Goal: Task Accomplishment & Management: Manage account settings

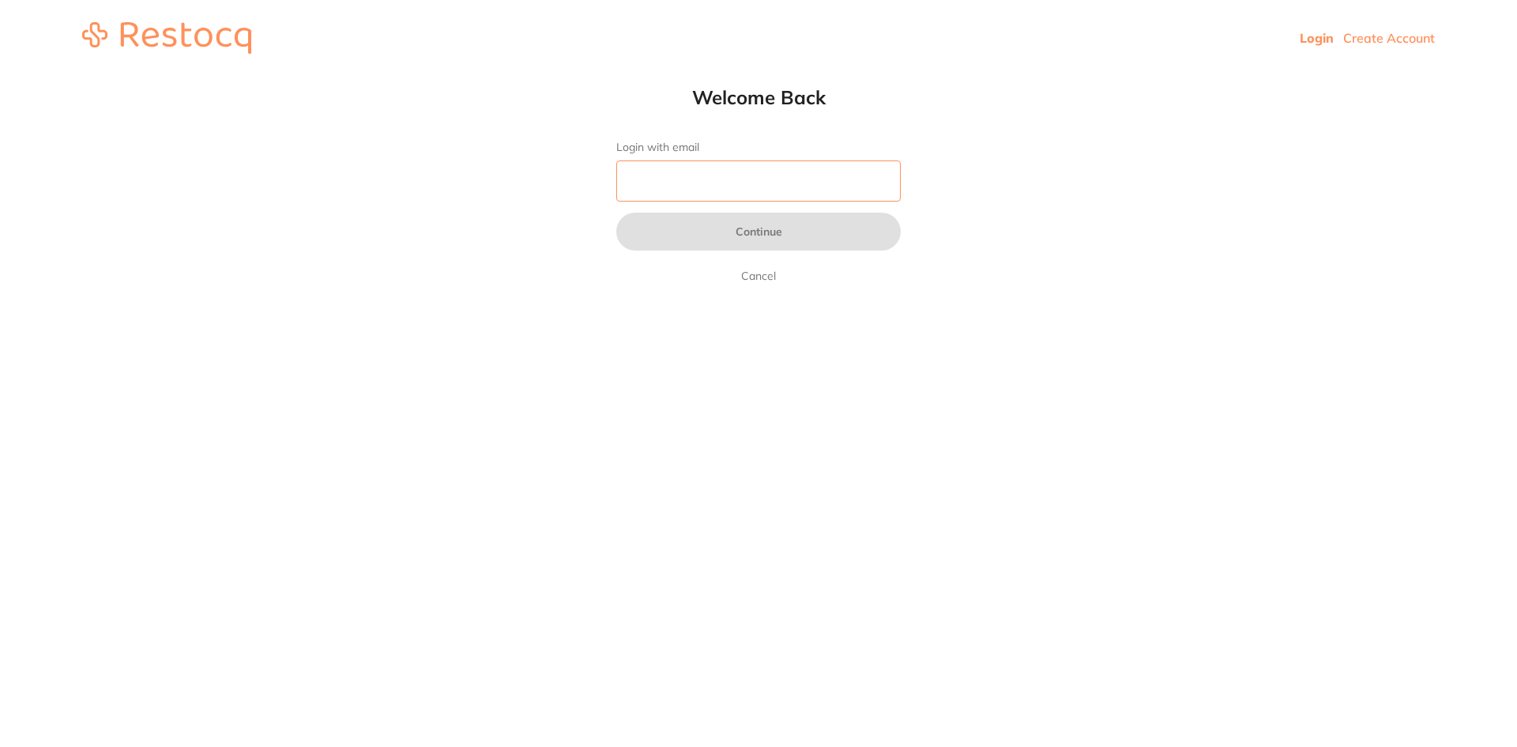
click at [710, 179] on input "Login with email" at bounding box center [758, 180] width 284 height 41
type input "[EMAIL_ADDRESS][DOMAIN_NAME]"
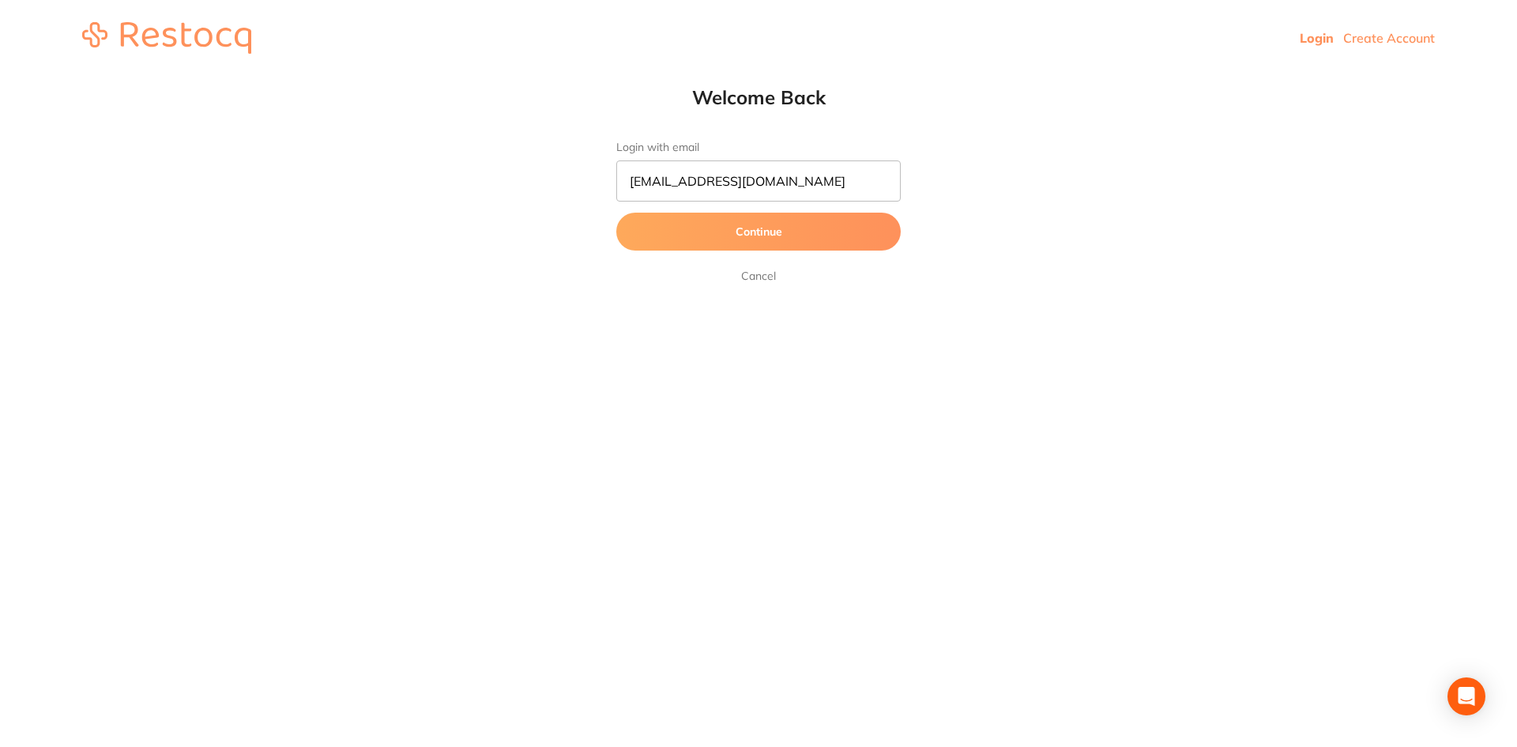
click at [673, 228] on button "Continue" at bounding box center [758, 232] width 284 height 38
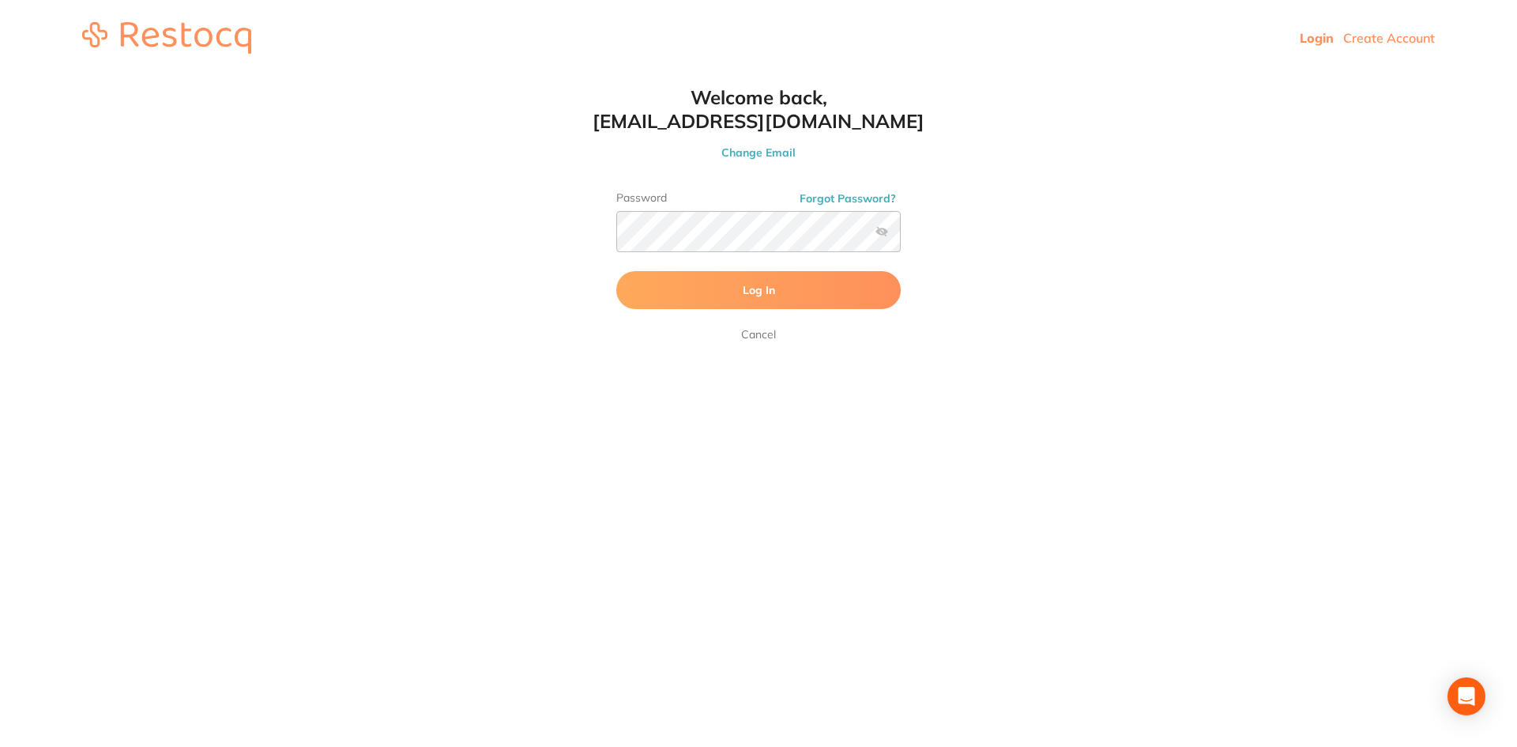
click at [733, 306] on button "Log In" at bounding box center [758, 290] width 284 height 38
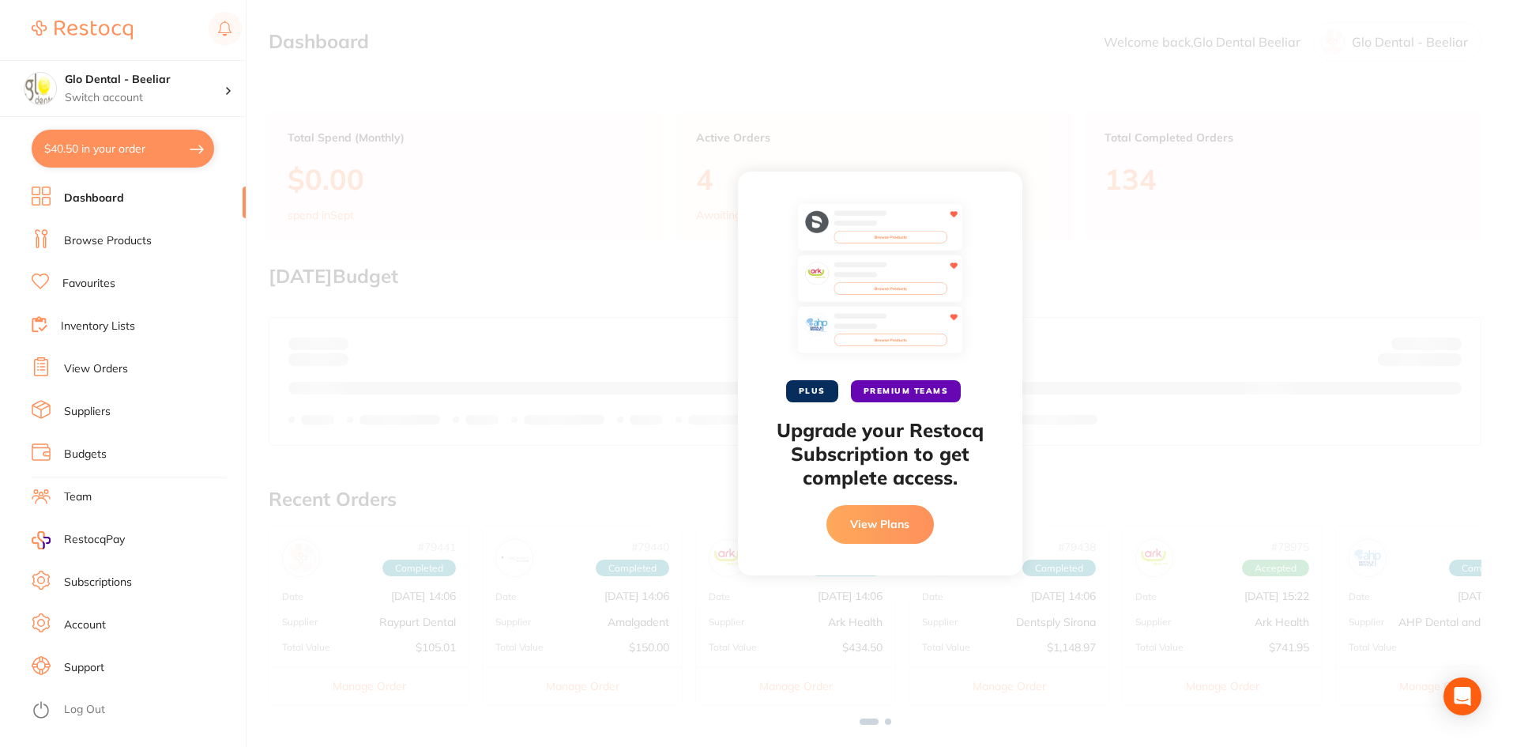
click at [952, 155] on div "PLUS PREMIUM TEAMS Upgrade your Restocq Subscription to get complete access. Vi…" at bounding box center [879, 373] width 1266 height 747
click at [990, 196] on div "PLUS PREMIUM TEAMS Upgrade your Restocq Subscription to get complete access. Vi…" at bounding box center [880, 372] width 284 height 403
click at [519, 254] on div "PLUS PREMIUM TEAMS Upgrade your Restocq Subscription to get complete access. Vi…" at bounding box center [879, 373] width 1266 height 747
click at [863, 524] on button "View Plans" at bounding box center [879, 524] width 107 height 38
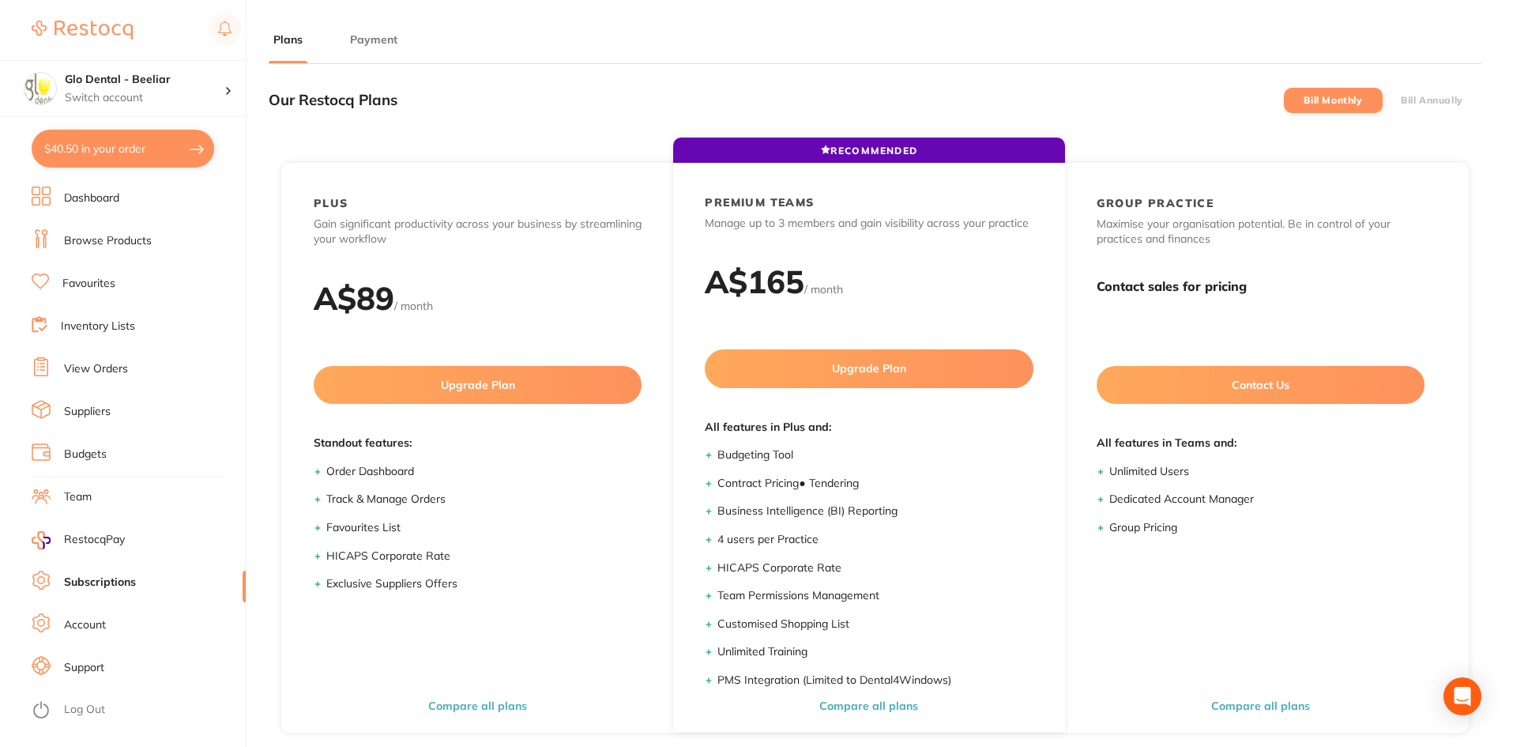
click at [81, 367] on link "View Orders" at bounding box center [96, 369] width 64 height 16
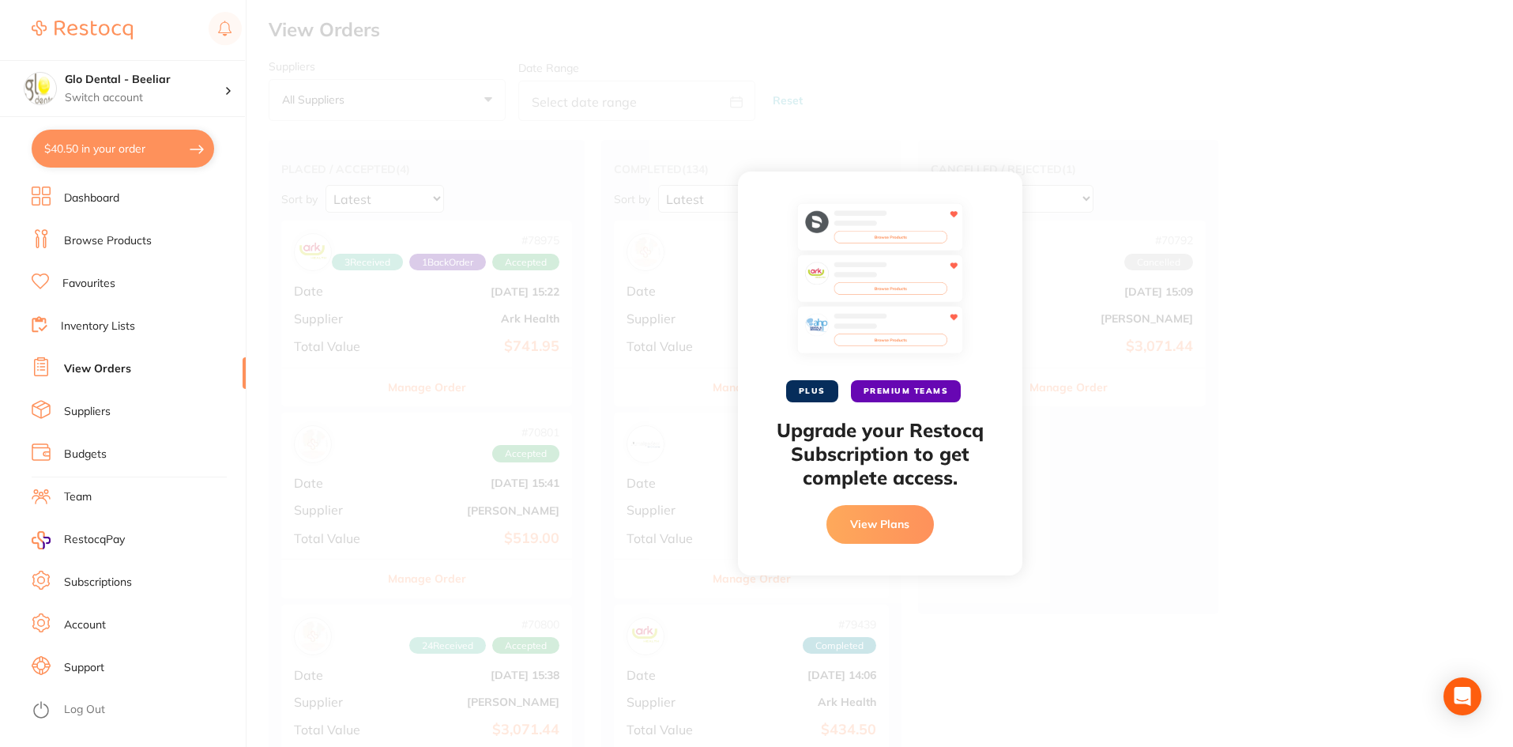
click at [1248, 320] on div "PLUS PREMIUM TEAMS Upgrade your Restocq Subscription to get complete access. Vi…" at bounding box center [879, 373] width 1266 height 747
click at [883, 529] on button "View Plans" at bounding box center [879, 524] width 107 height 38
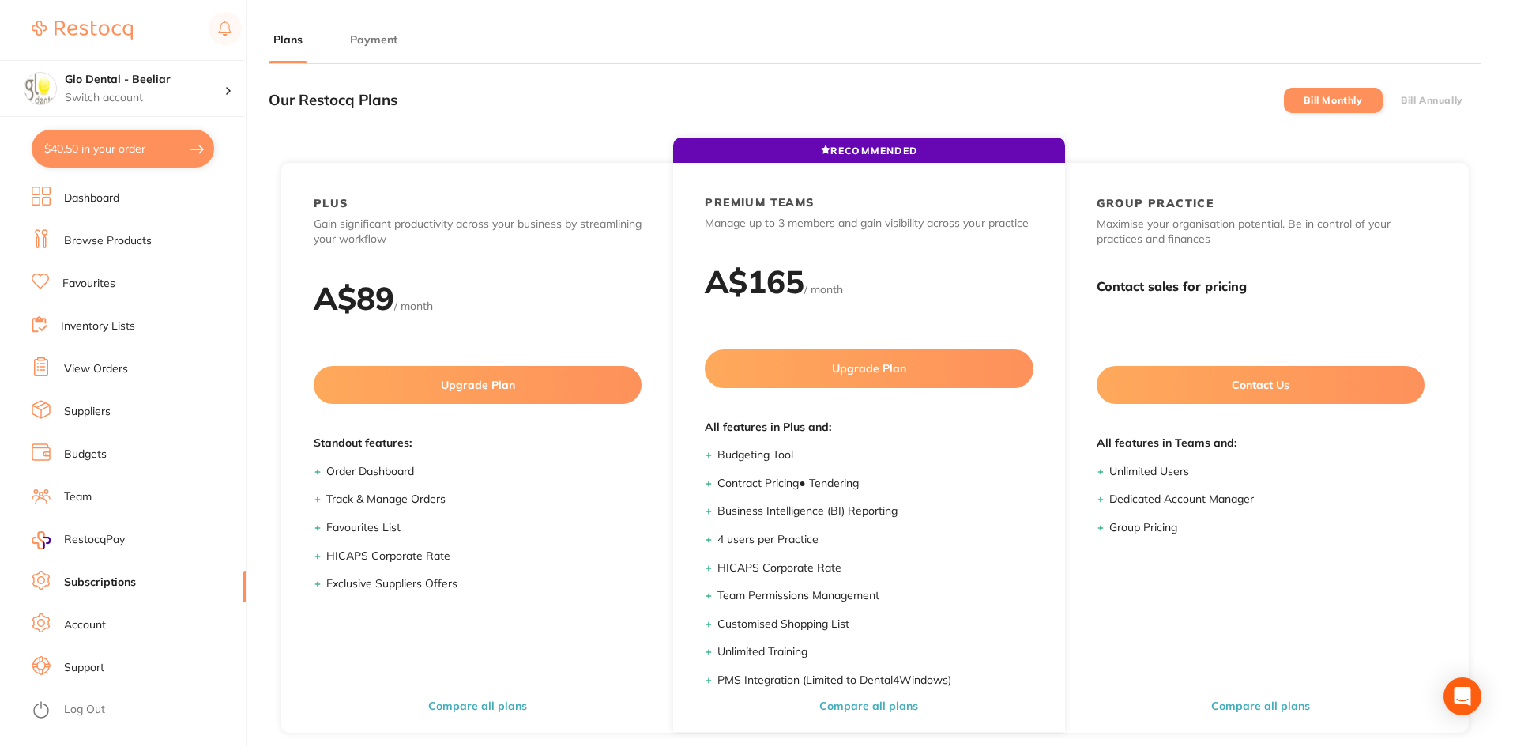
click at [1149, 115] on div "Our Restocq Plans Bill Monthly Bill Annually" at bounding box center [875, 100] width 1213 height 47
